Goal: Task Accomplishment & Management: Manage account settings

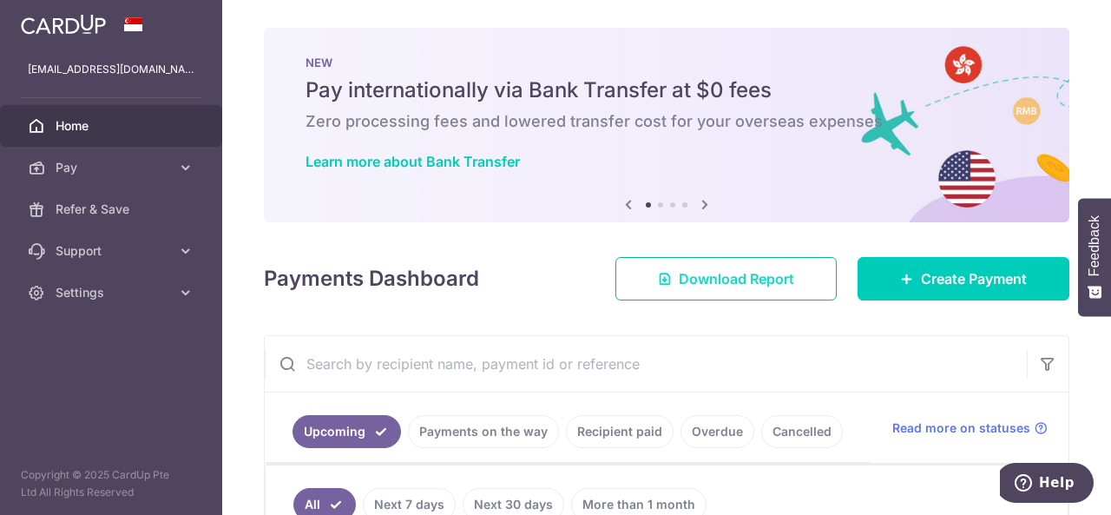
click at [727, 279] on span "Download Report" at bounding box center [736, 278] width 115 height 21
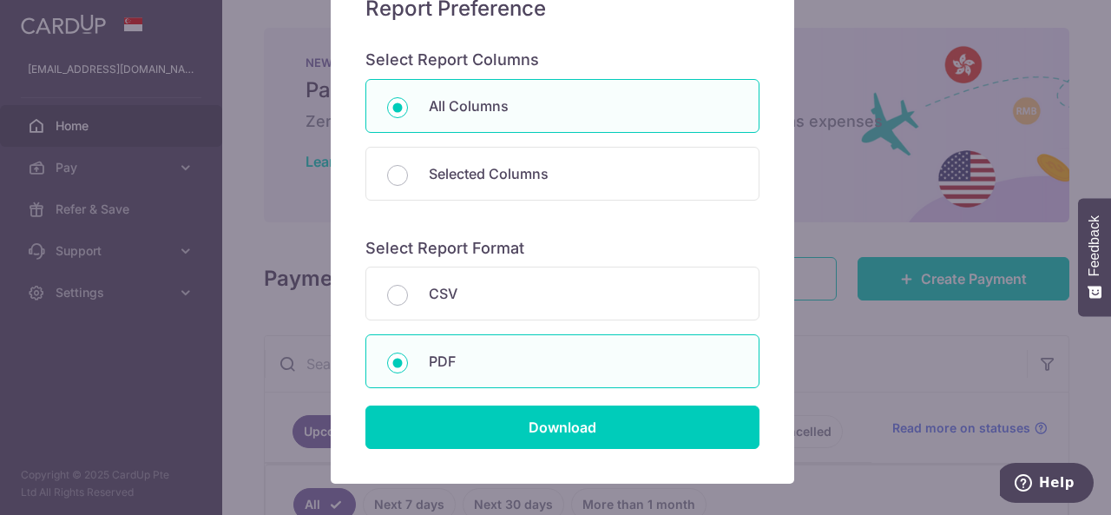
scroll to position [174, 0]
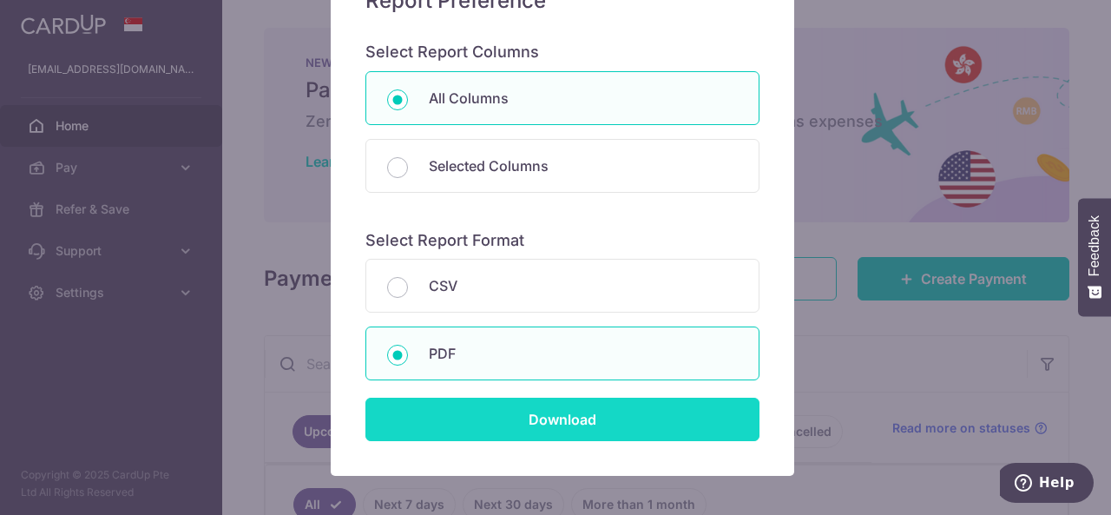
click at [554, 411] on input "Download" at bounding box center [562, 419] width 394 height 43
